Goal: Information Seeking & Learning: Learn about a topic

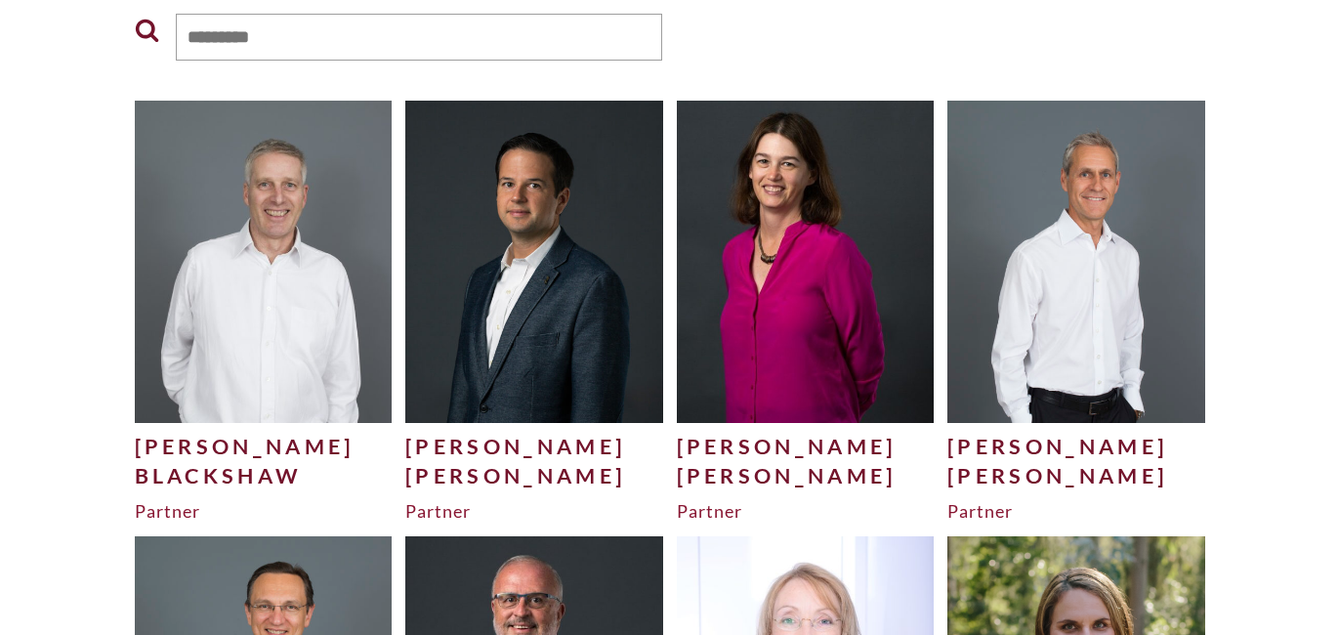
scroll to position [404, 0]
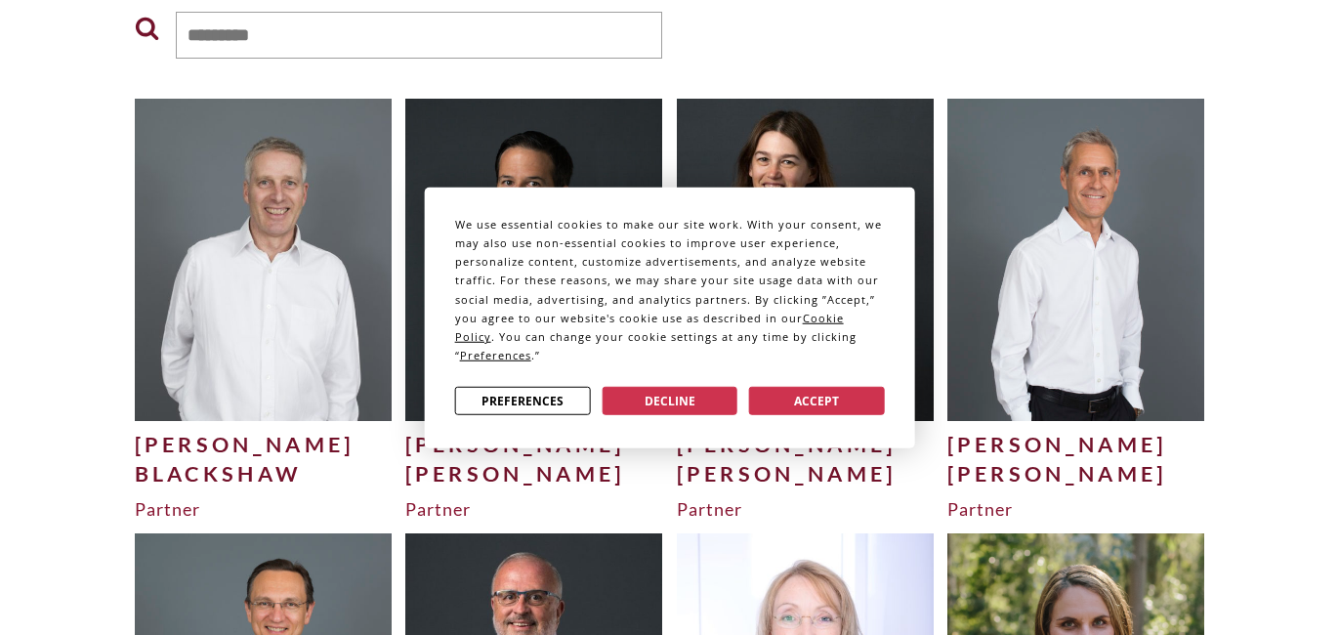
click at [618, 393] on button "Decline" at bounding box center [670, 401] width 136 height 28
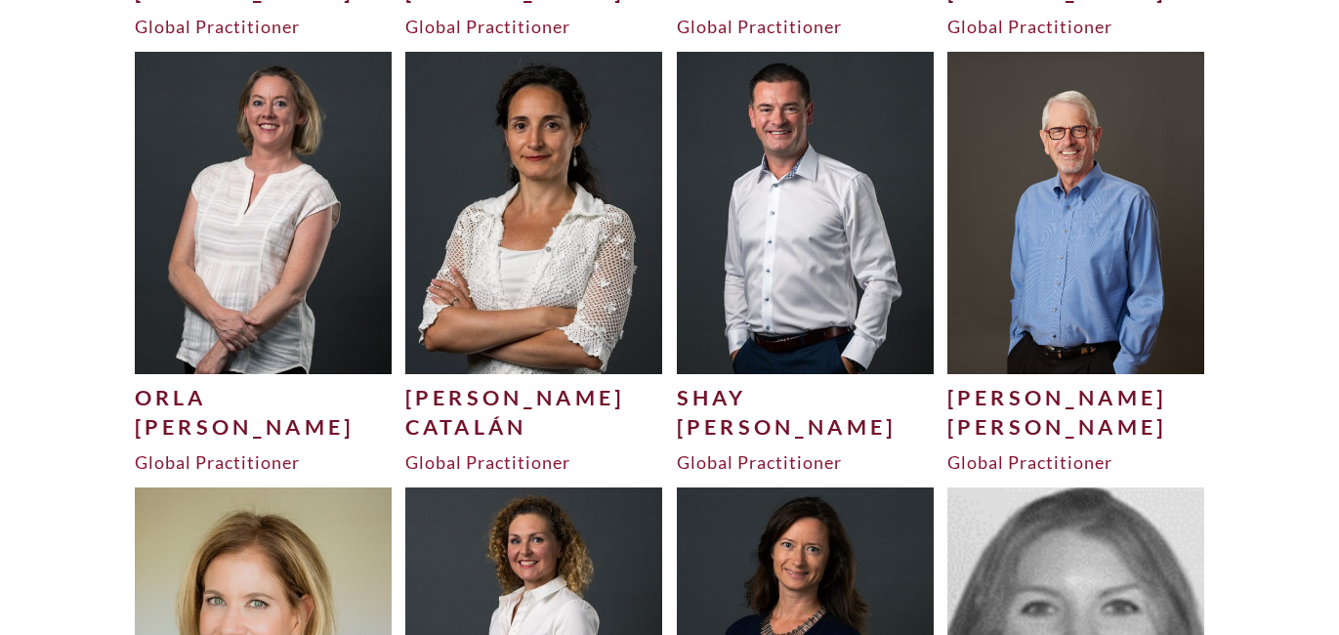
scroll to position [1759, 0]
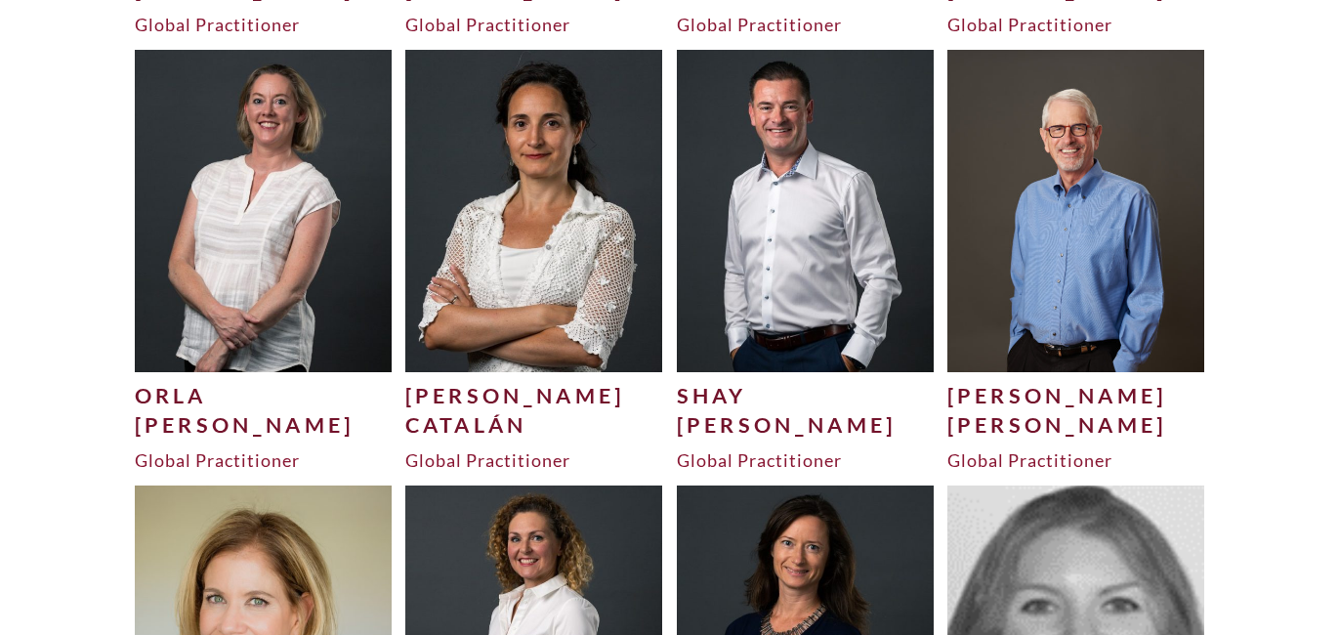
click at [516, 221] on img at bounding box center [534, 210] width 258 height 321
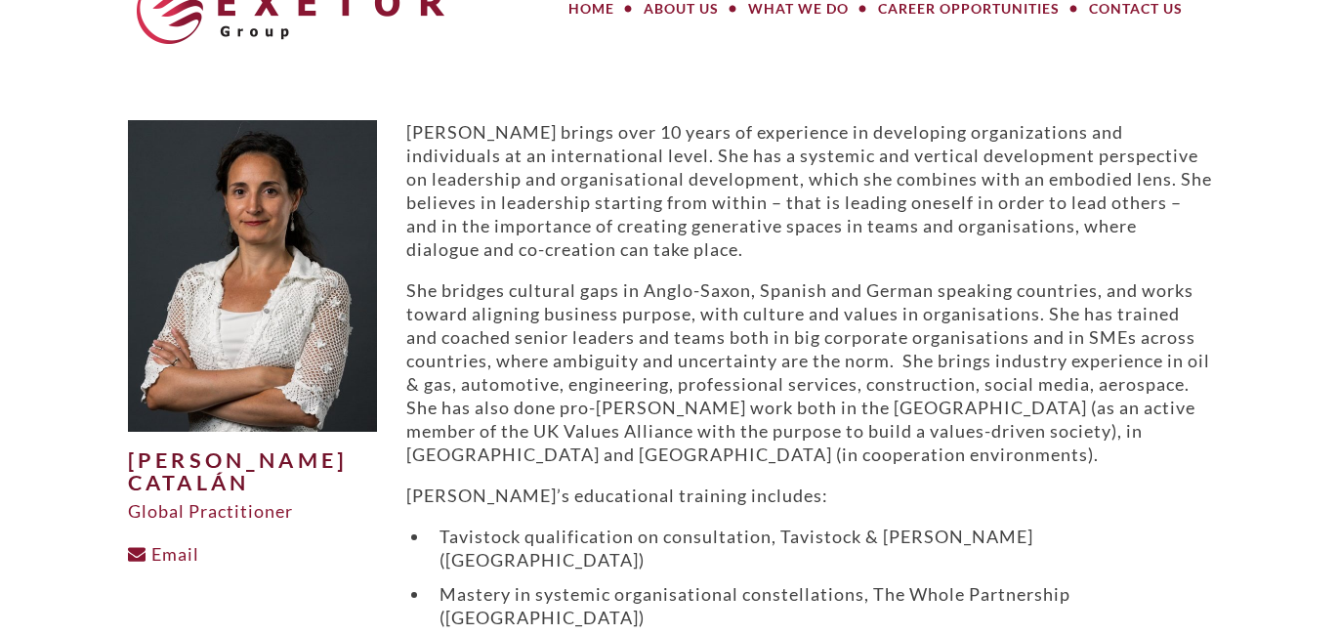
scroll to position [27, 0]
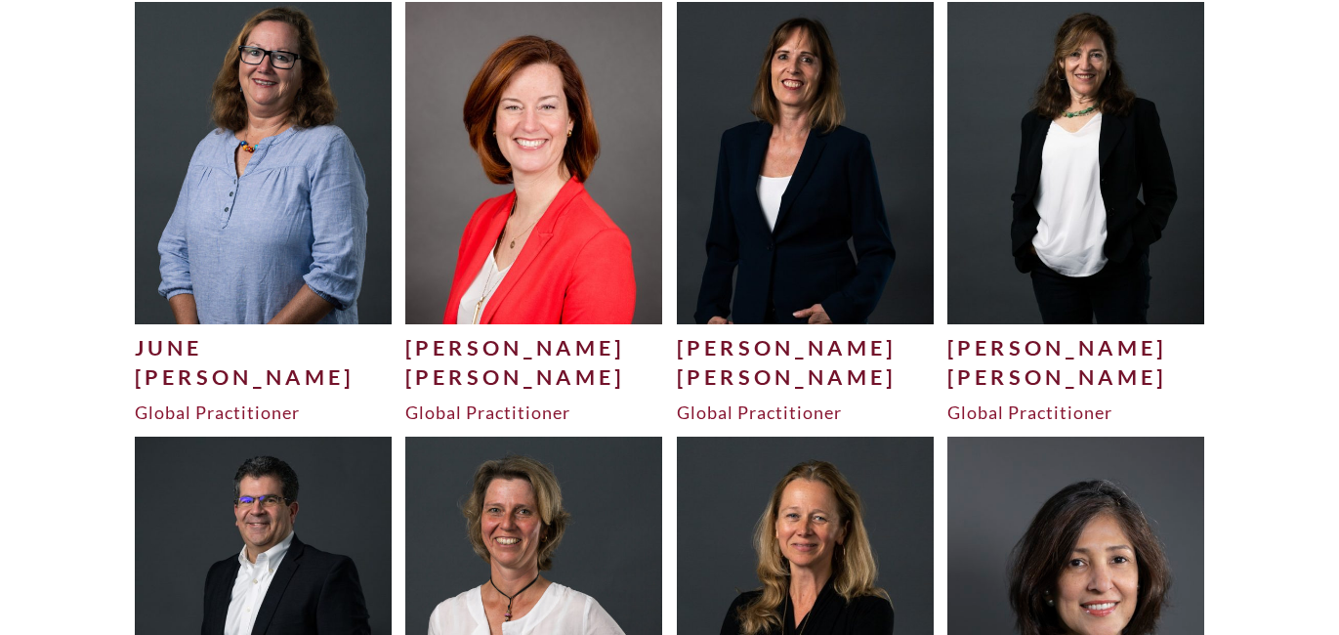
scroll to position [3841, 0]
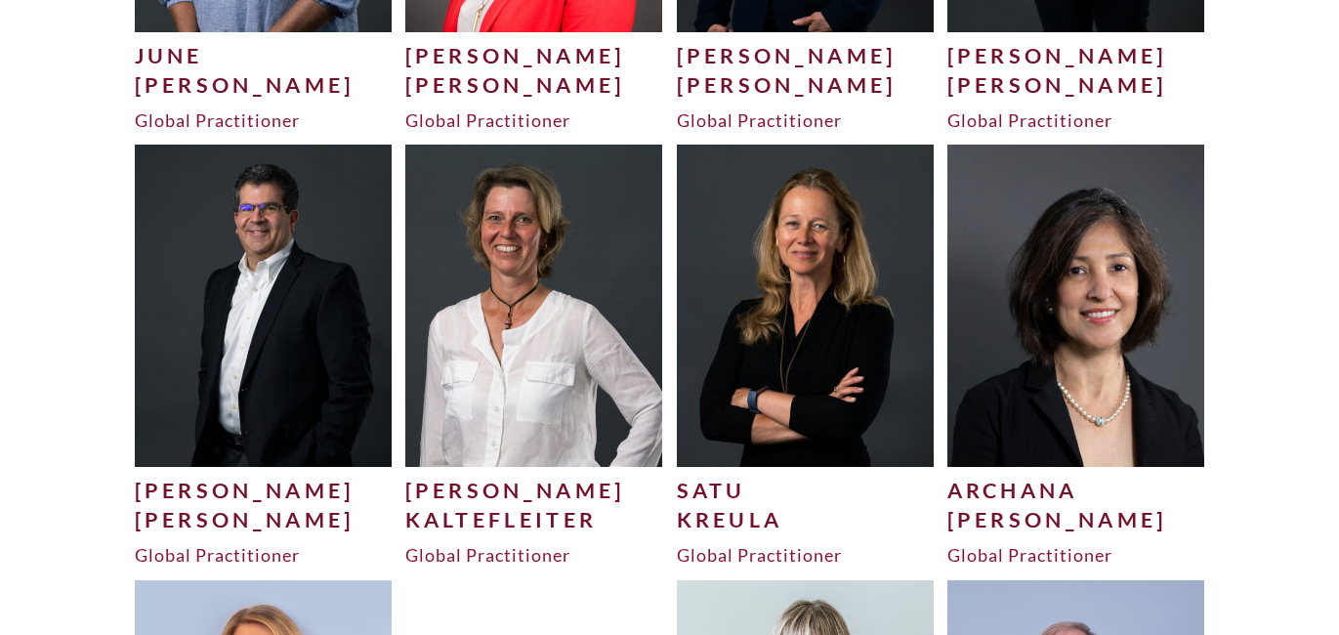
click at [288, 344] on img at bounding box center [264, 305] width 258 height 321
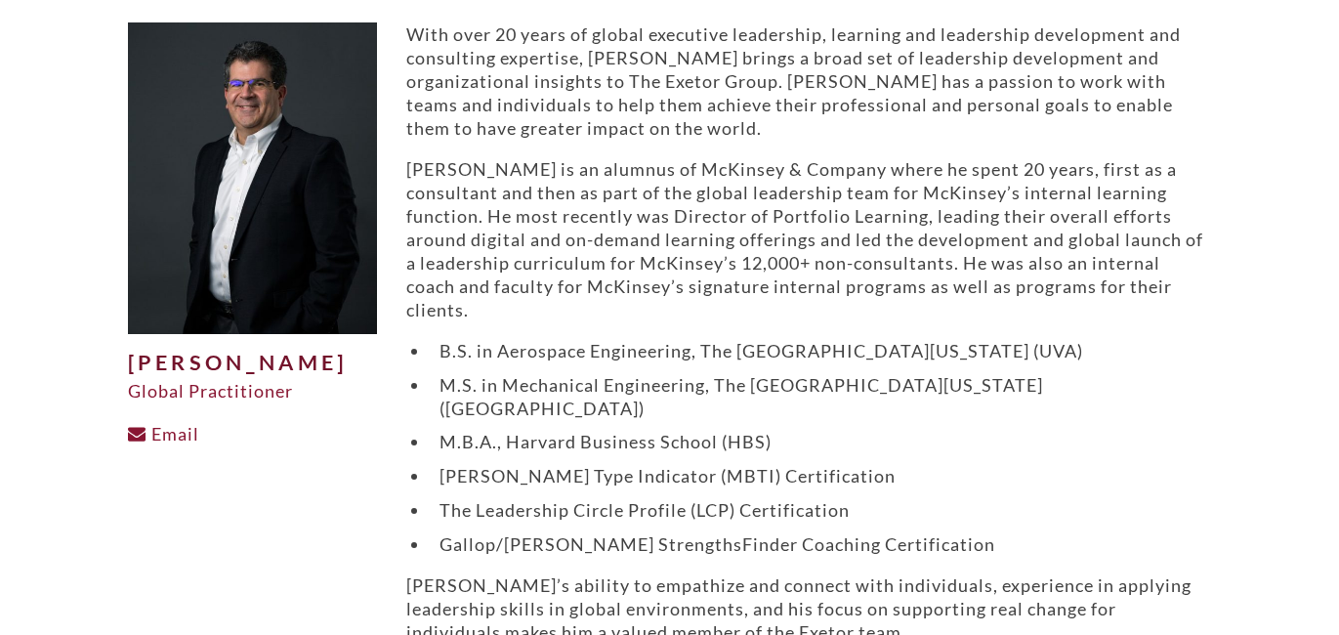
scroll to position [133, 0]
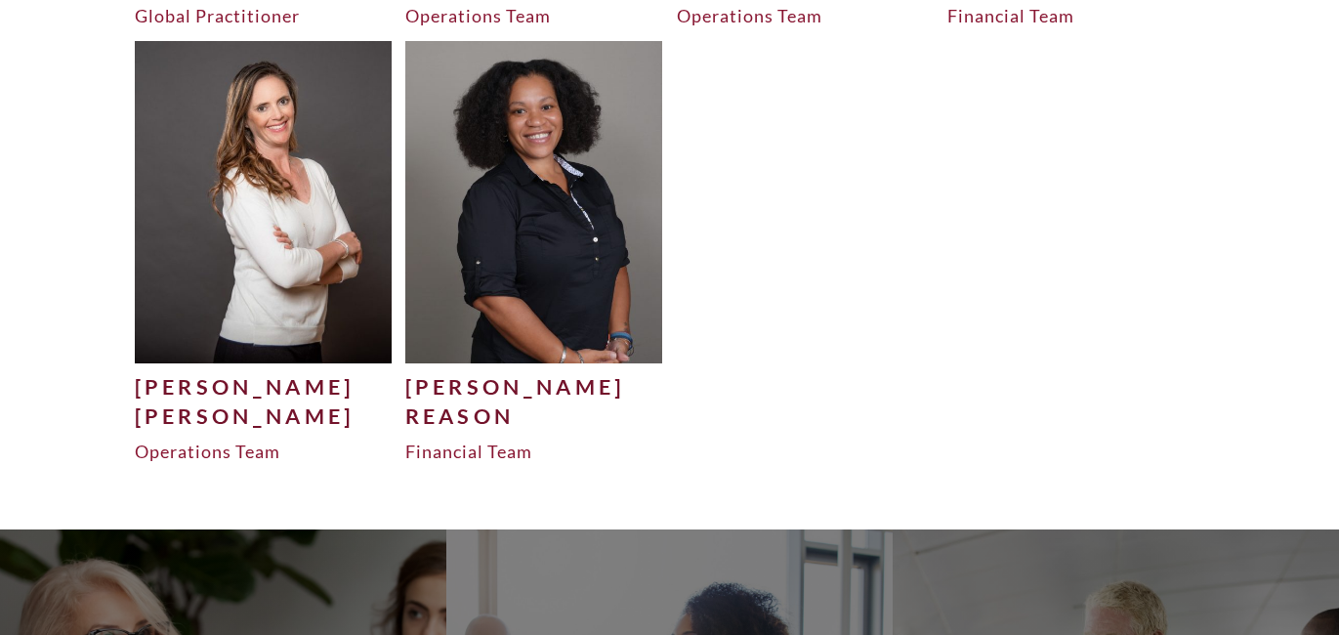
scroll to position [6559, 0]
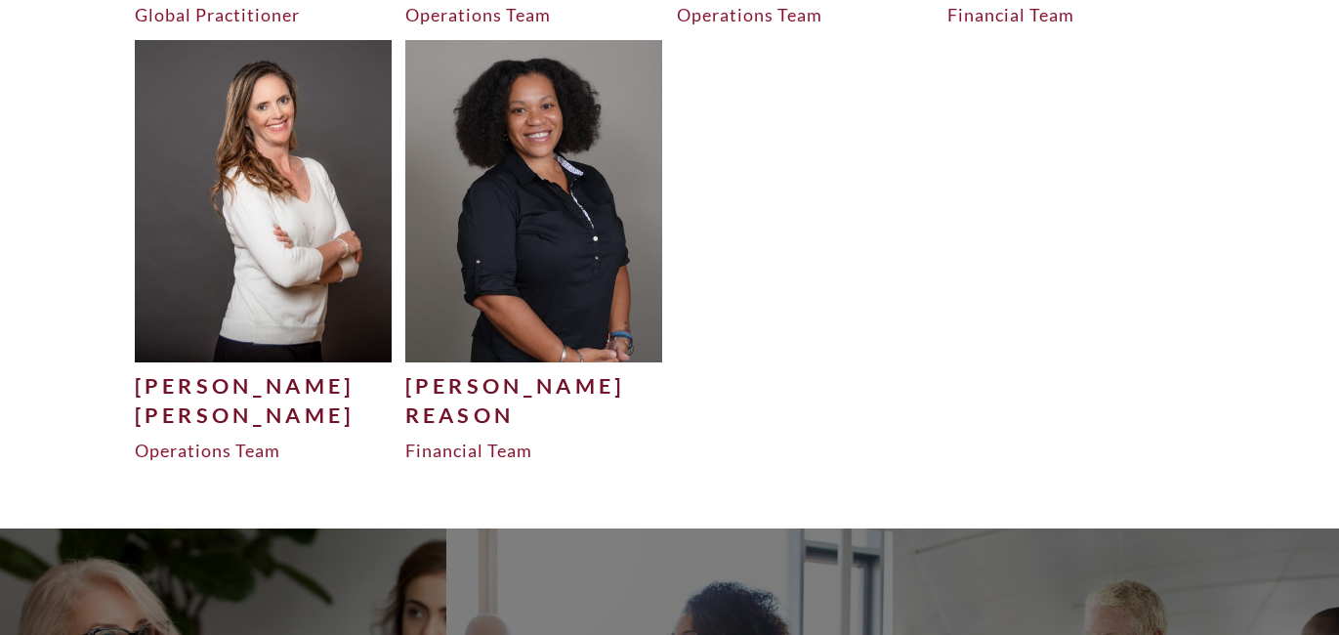
click at [247, 225] on img at bounding box center [264, 200] width 258 height 321
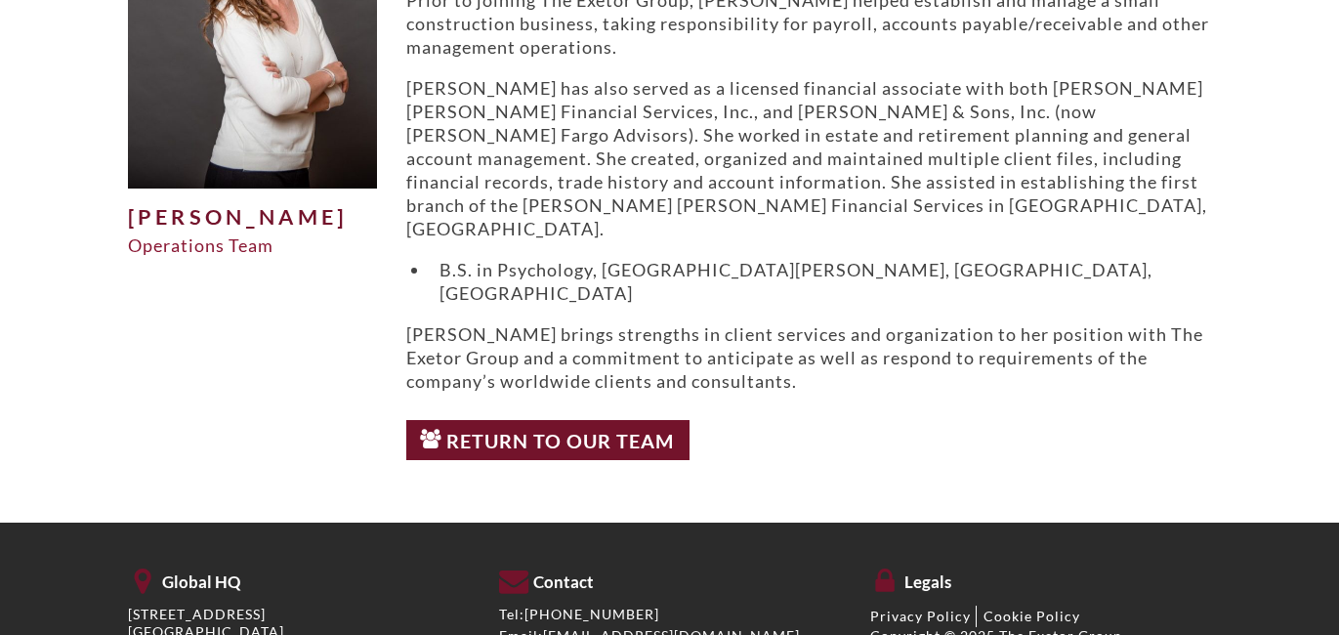
scroll to position [284, 0]
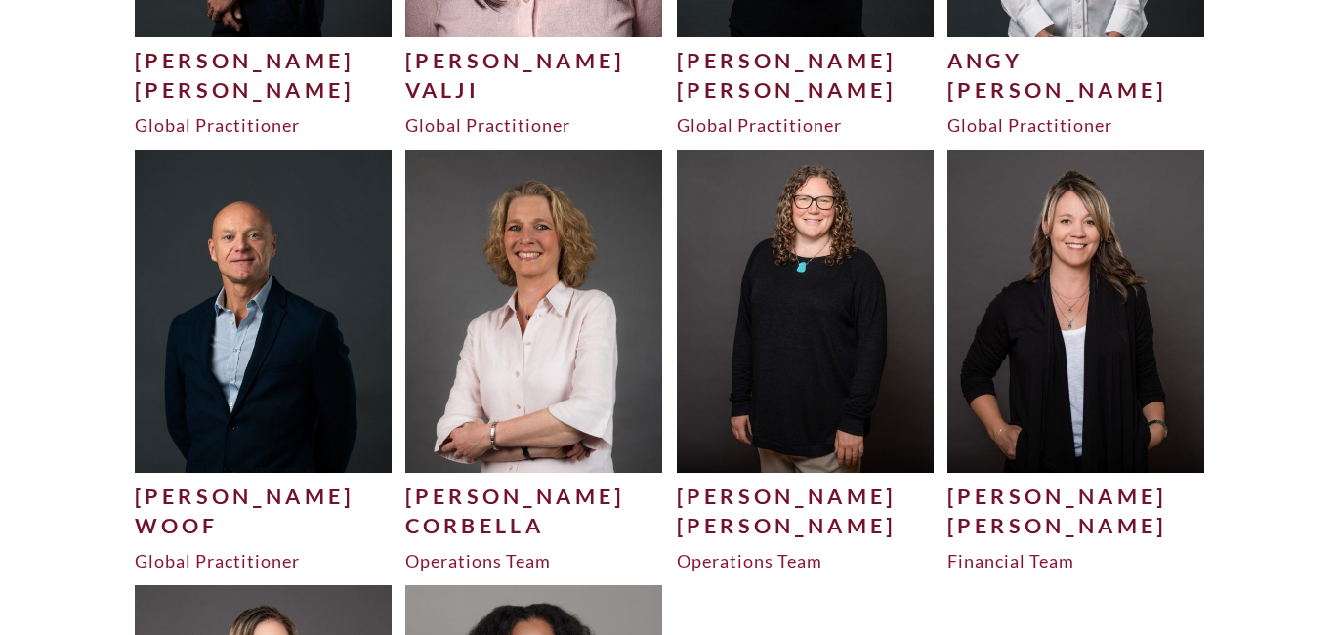
scroll to position [6015, 0]
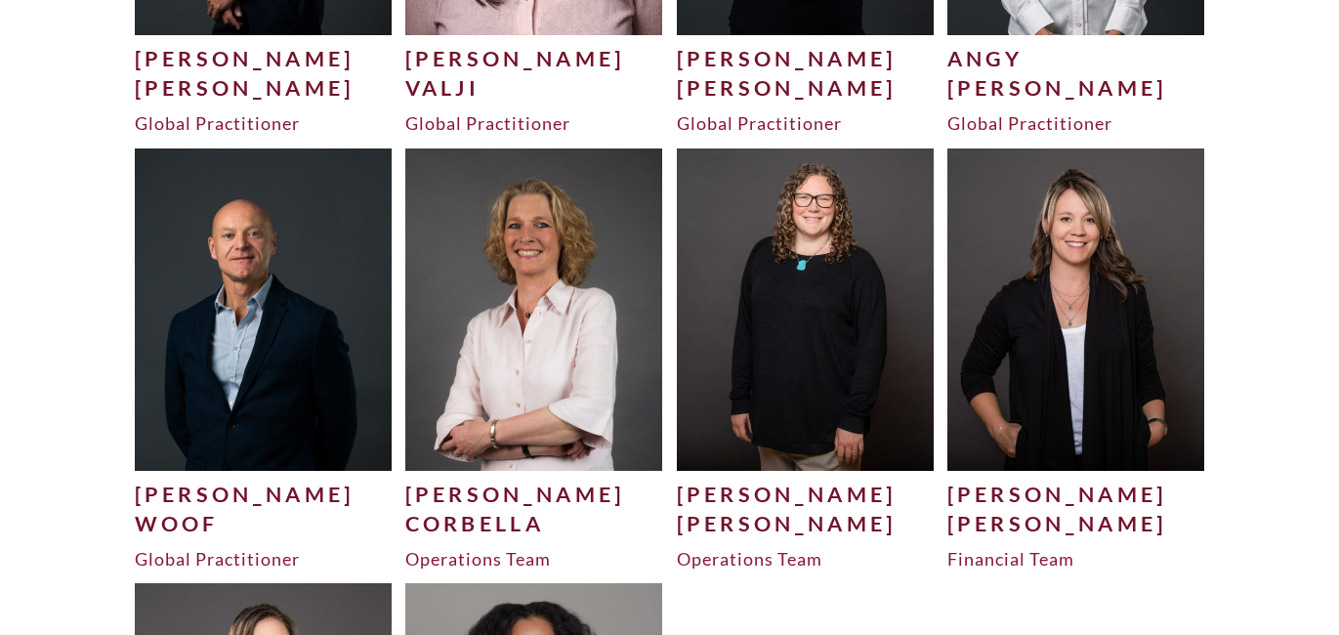
click at [732, 300] on img at bounding box center [806, 308] width 258 height 321
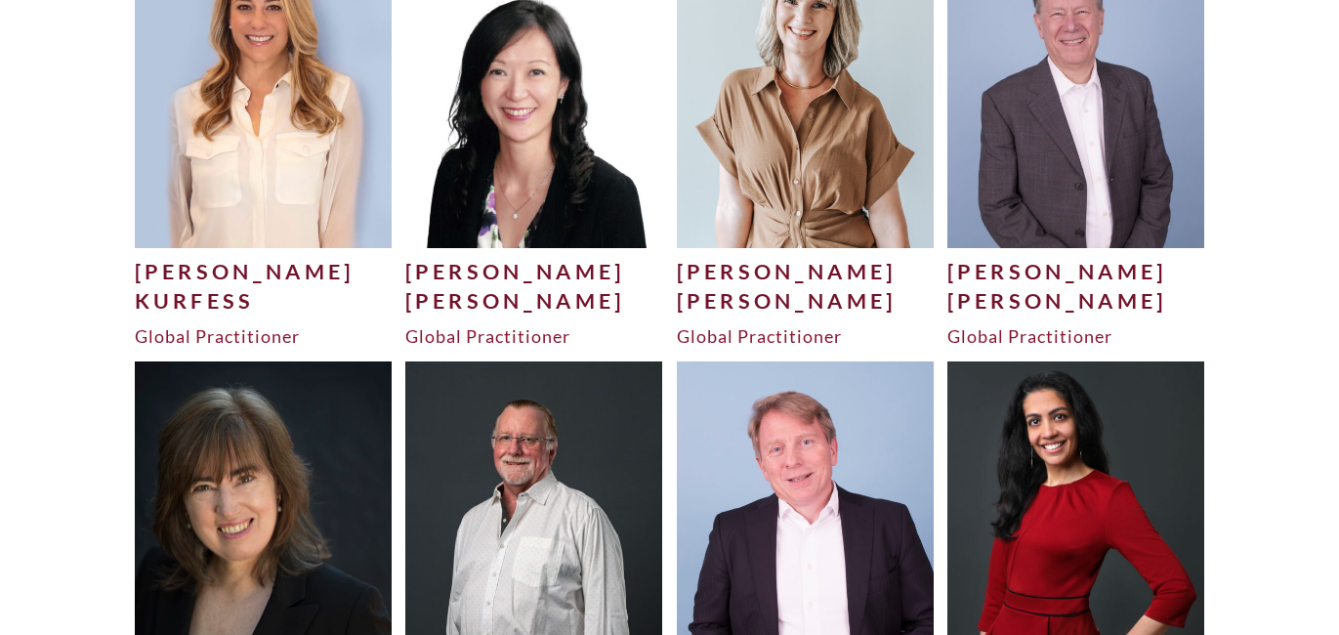
scroll to position [4435, 0]
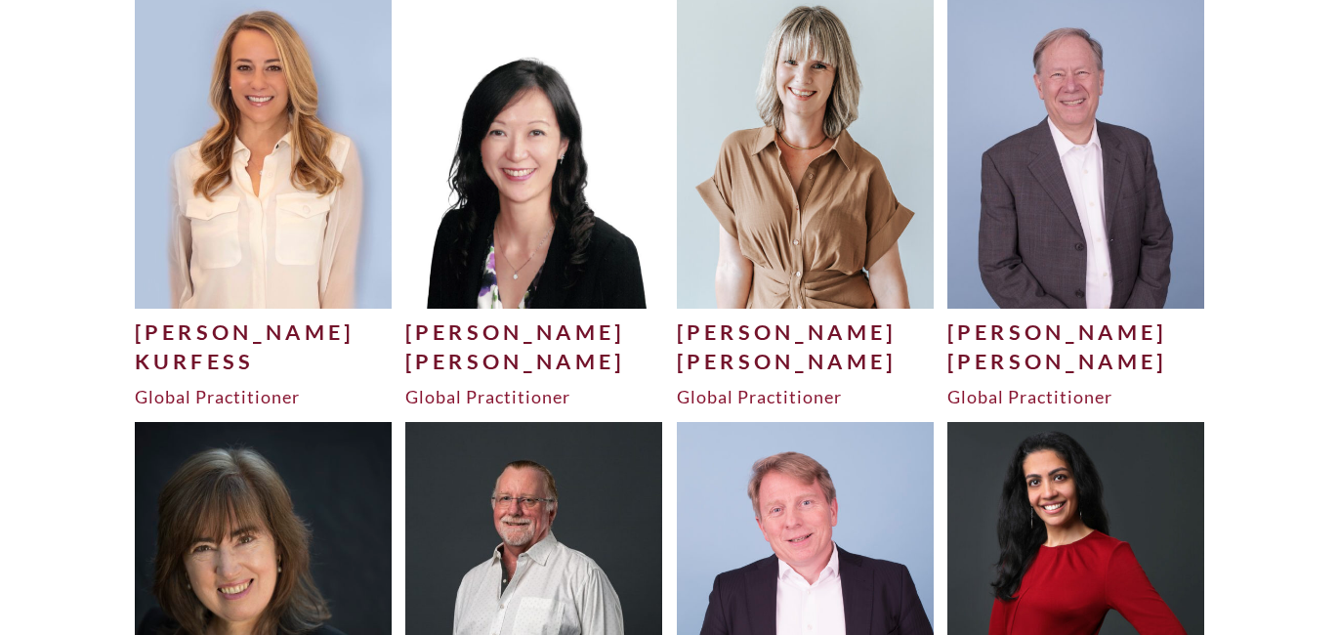
click at [270, 203] on img at bounding box center [264, 146] width 258 height 321
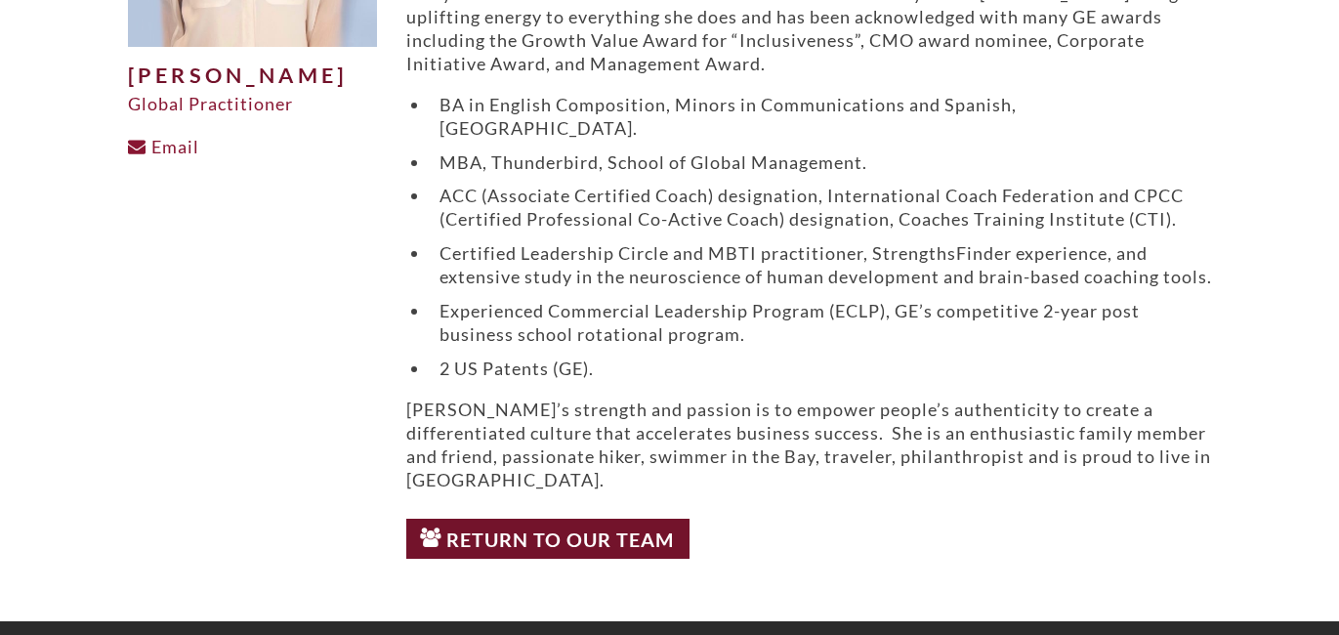
scroll to position [441, 0]
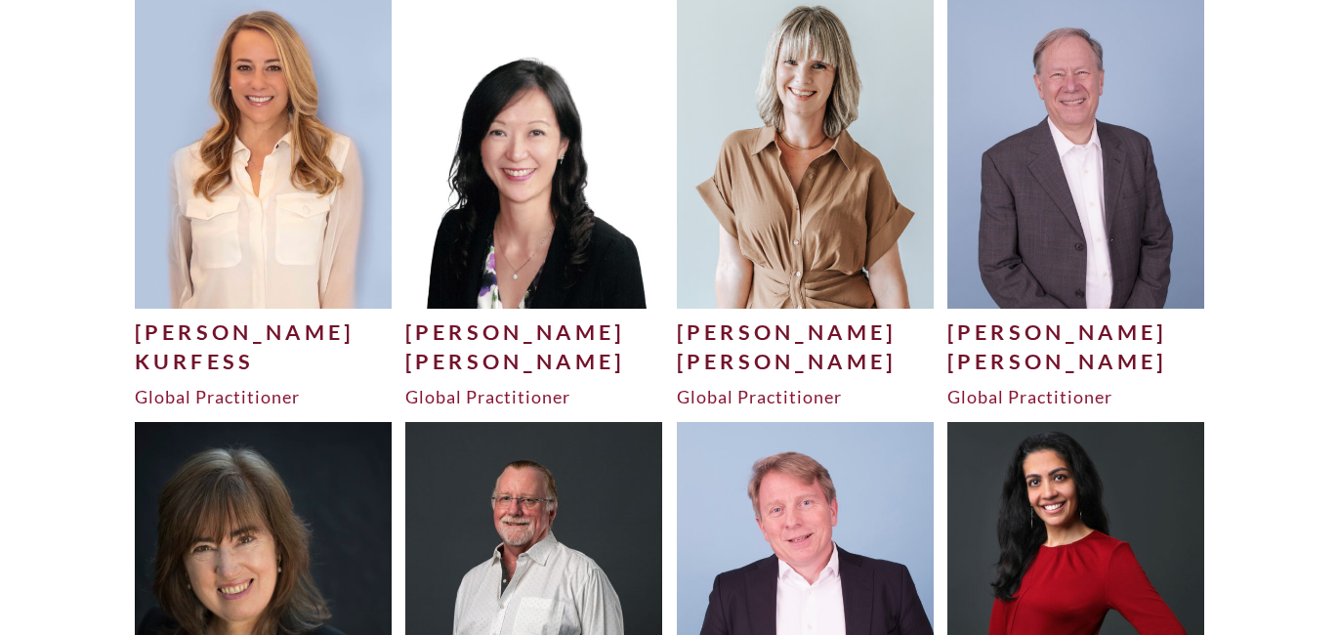
click at [247, 235] on img at bounding box center [264, 146] width 258 height 321
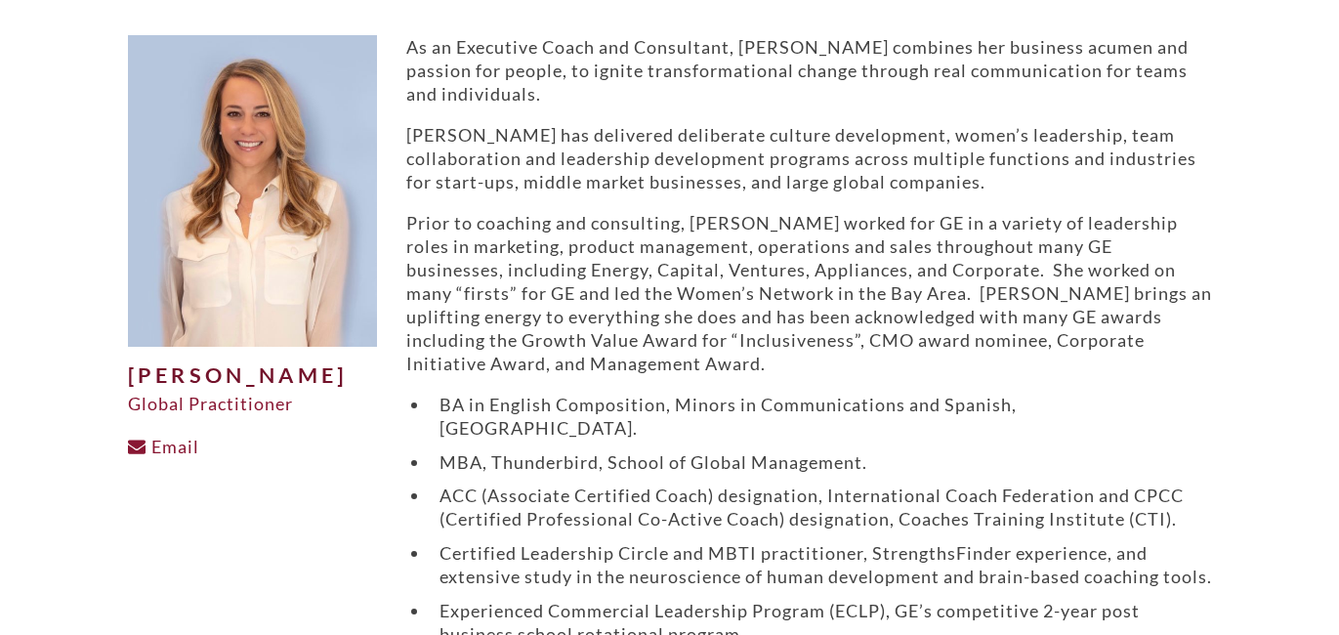
scroll to position [118, 0]
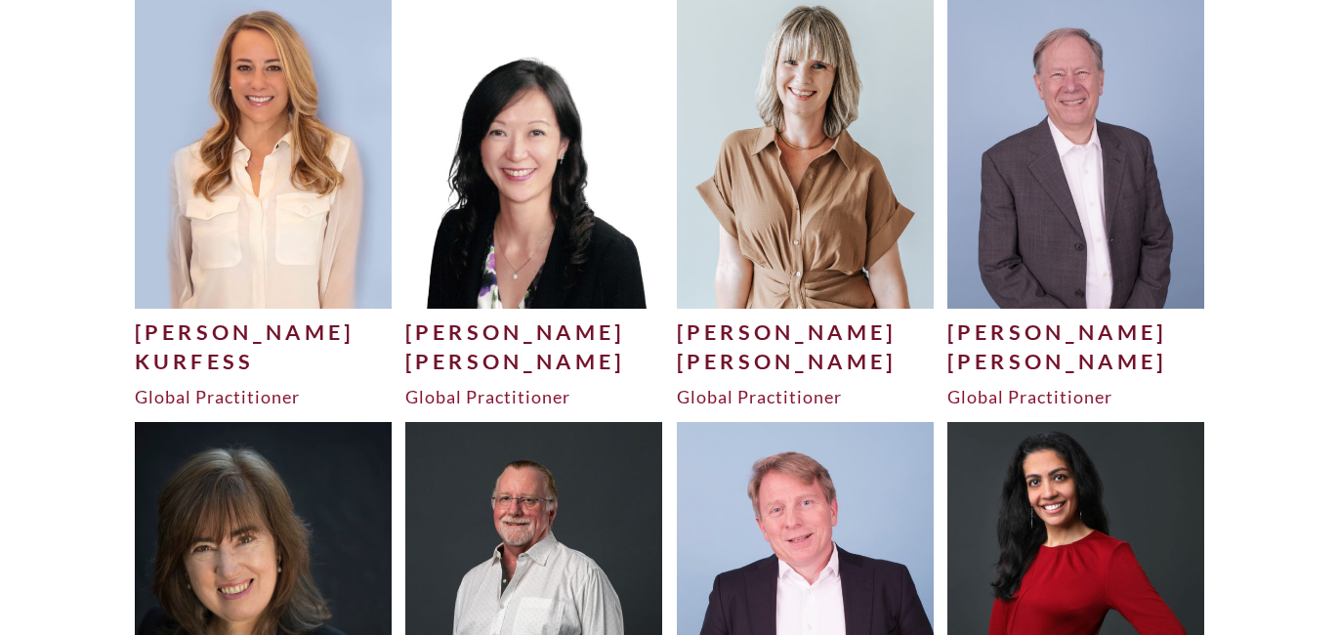
click at [1017, 174] on img at bounding box center [1076, 146] width 258 height 321
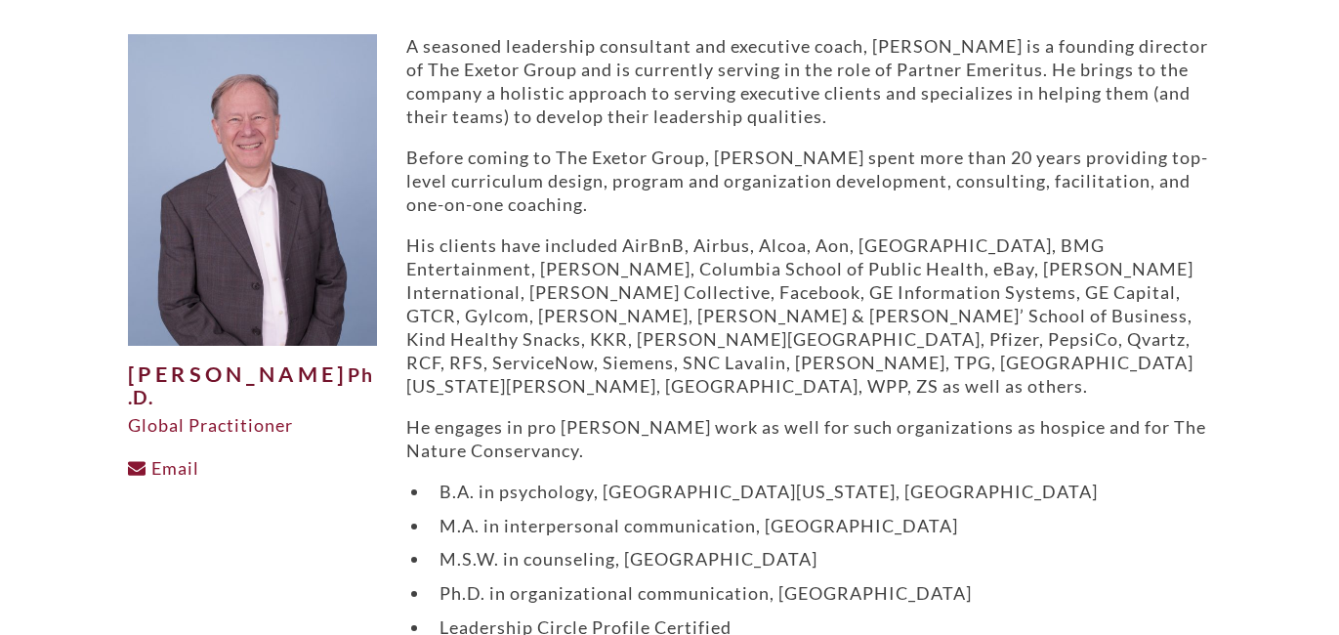
scroll to position [65, 0]
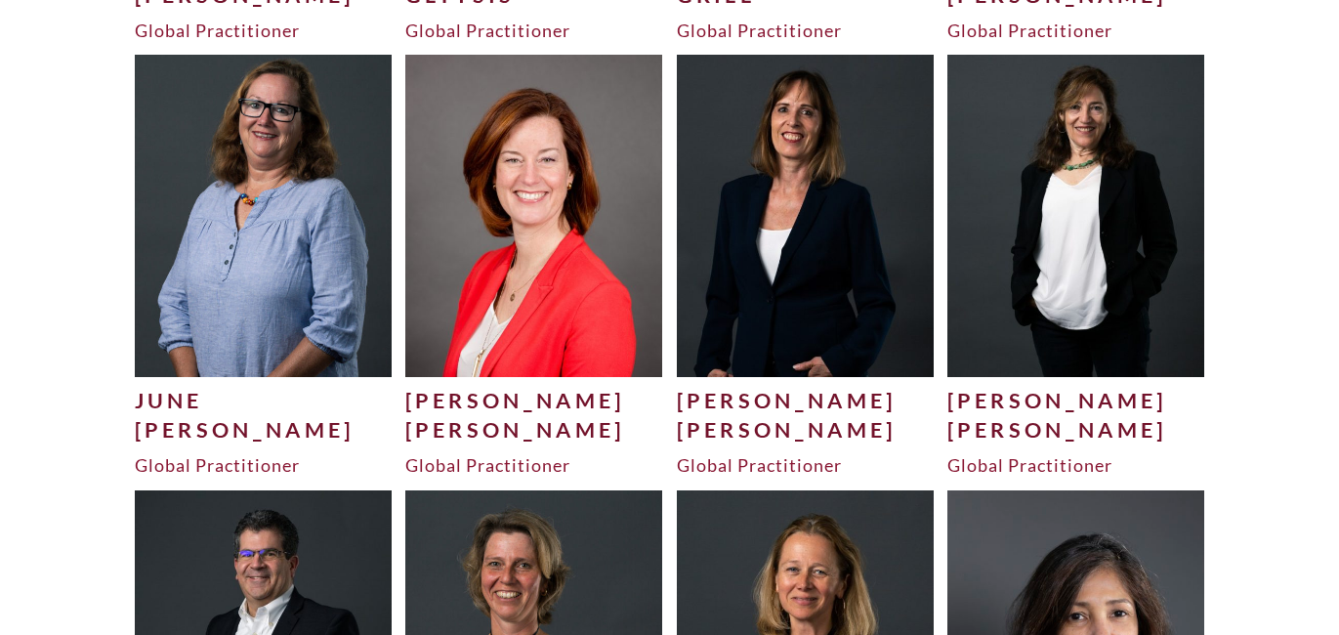
scroll to position [3486, 0]
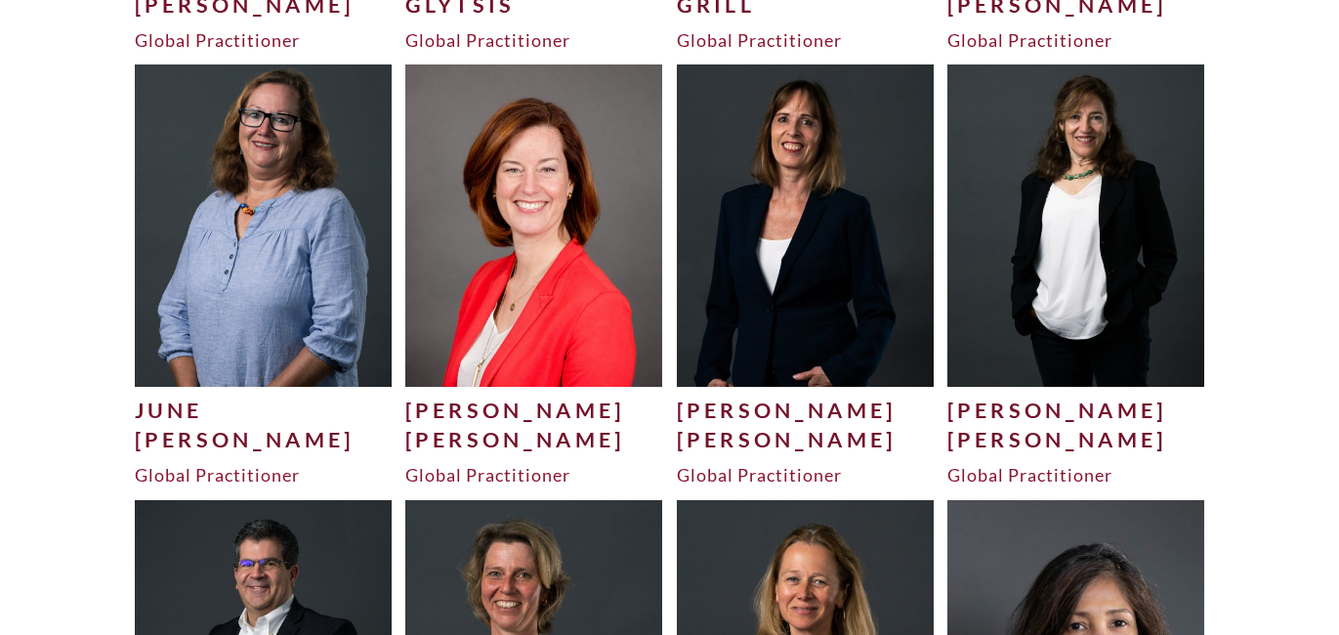
click at [277, 261] on img at bounding box center [264, 224] width 258 height 321
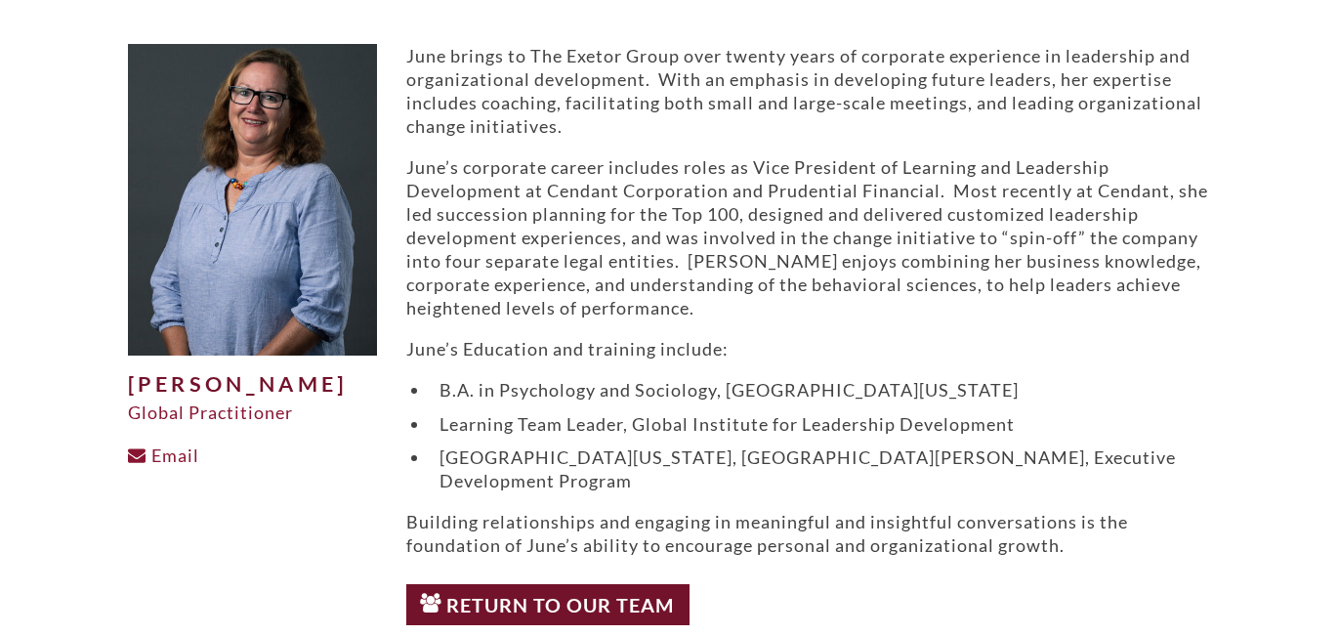
scroll to position [116, 0]
